Goal: Complete application form

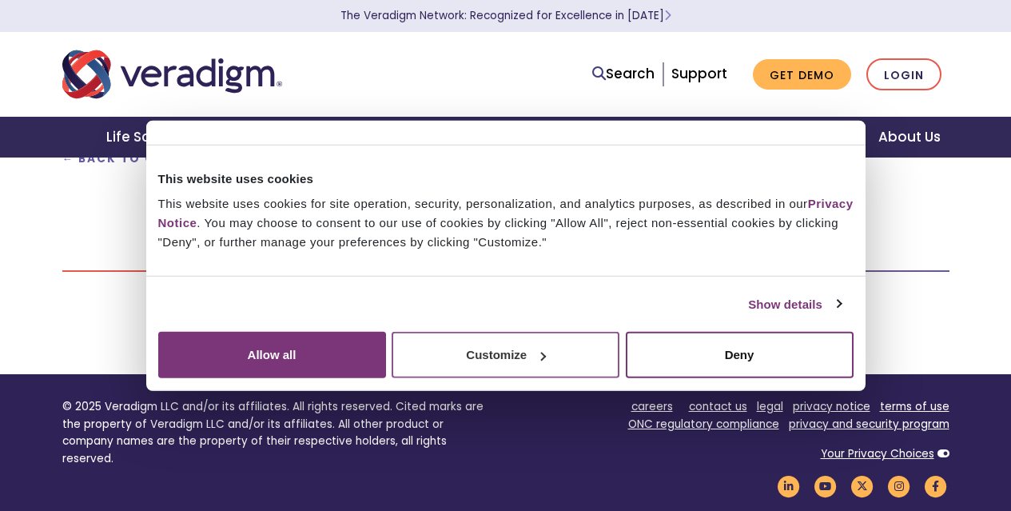
scroll to position [140, 0]
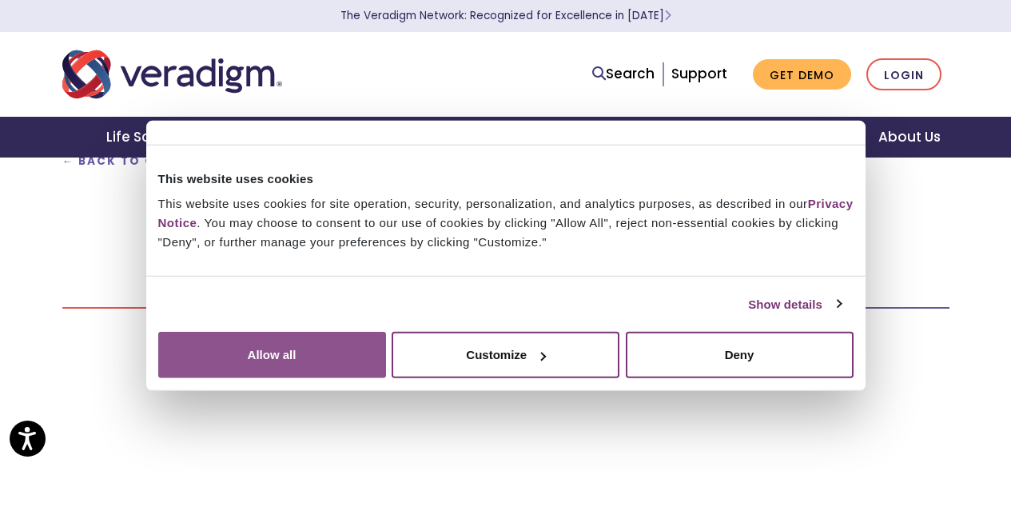
click at [386, 359] on button "Allow all" at bounding box center [272, 355] width 228 height 46
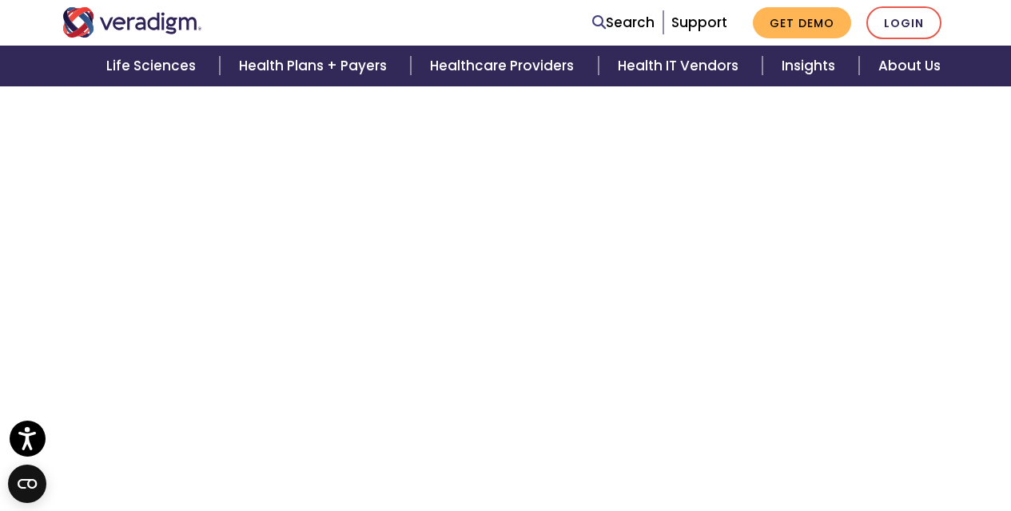
scroll to position [3239, 0]
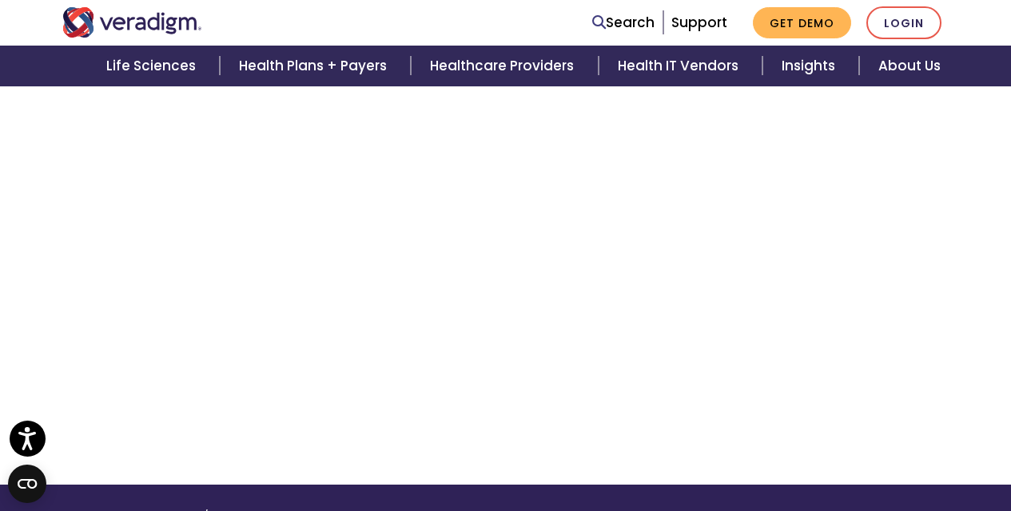
scroll to position [759, 0]
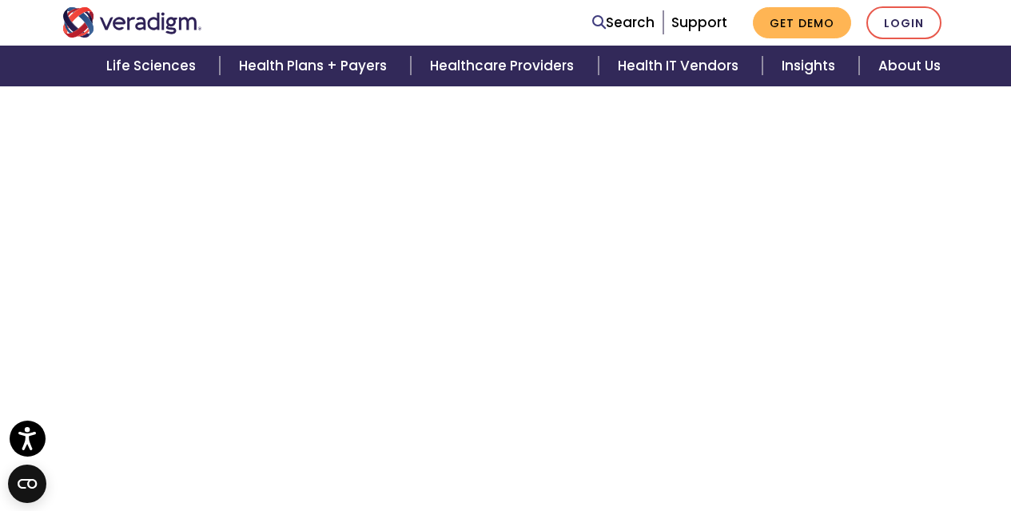
scroll to position [2768, 0]
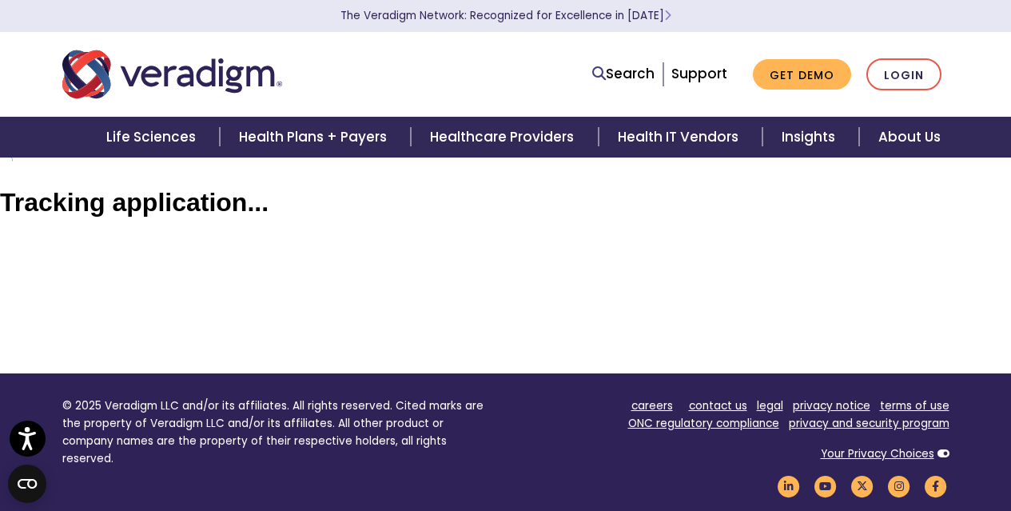
scroll to position [0, 0]
